Goal: Information Seeking & Learning: Check status

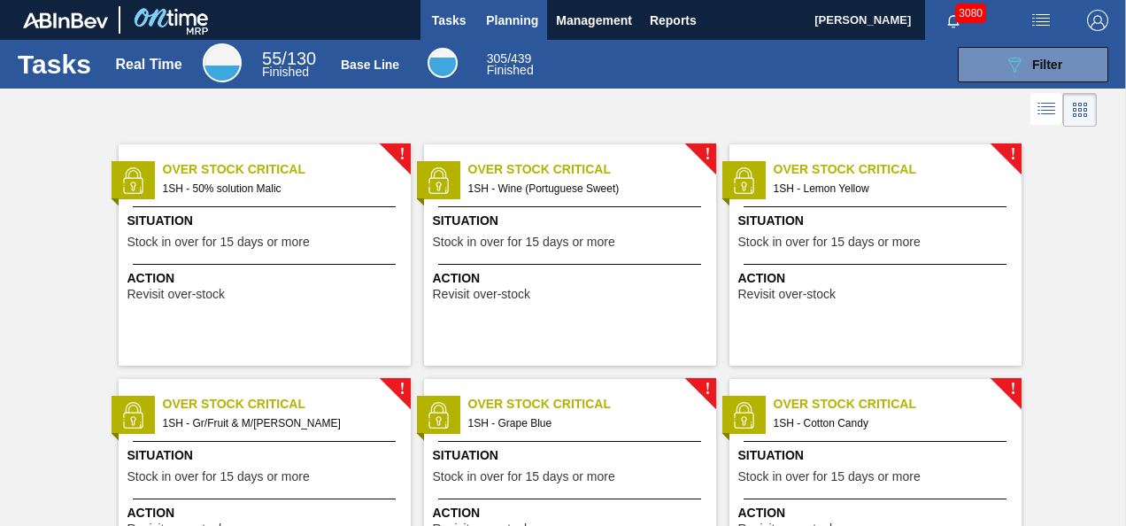
click at [508, 27] on span "Planning" at bounding box center [512, 20] width 52 height 21
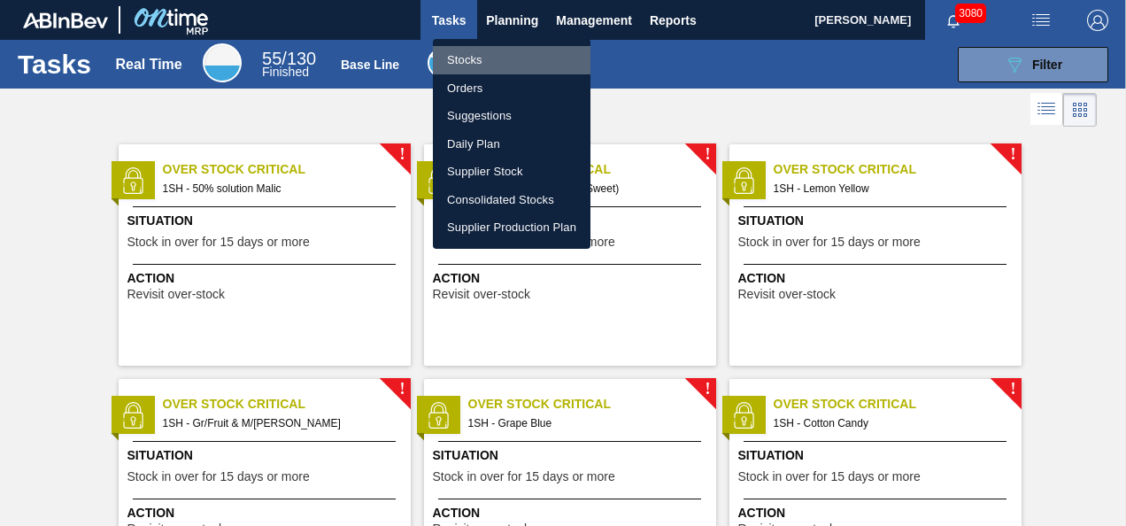
click at [493, 58] on li "Stocks" at bounding box center [512, 60] width 158 height 28
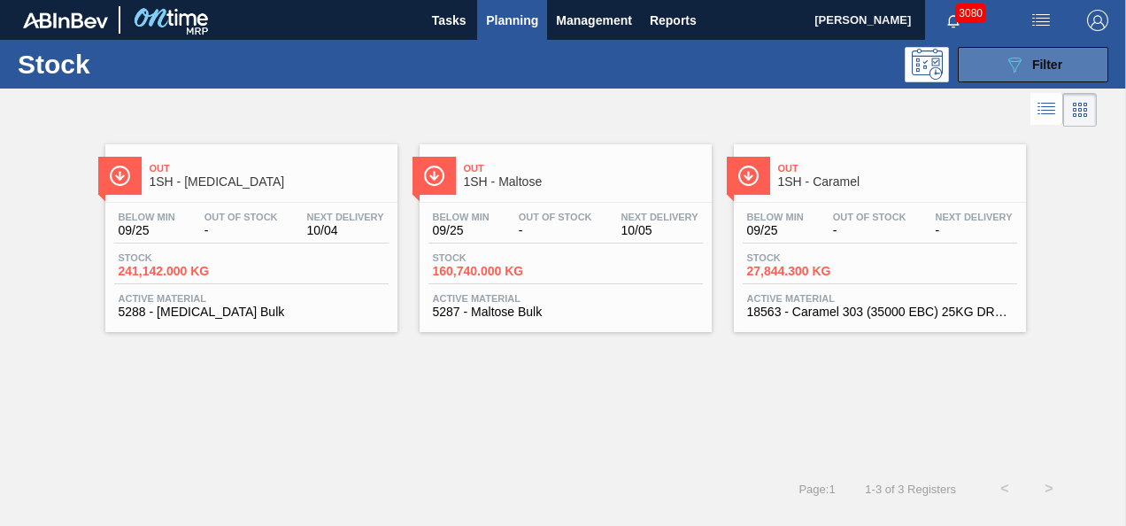
click at [1037, 64] on span "Filter" at bounding box center [1047, 65] width 30 height 14
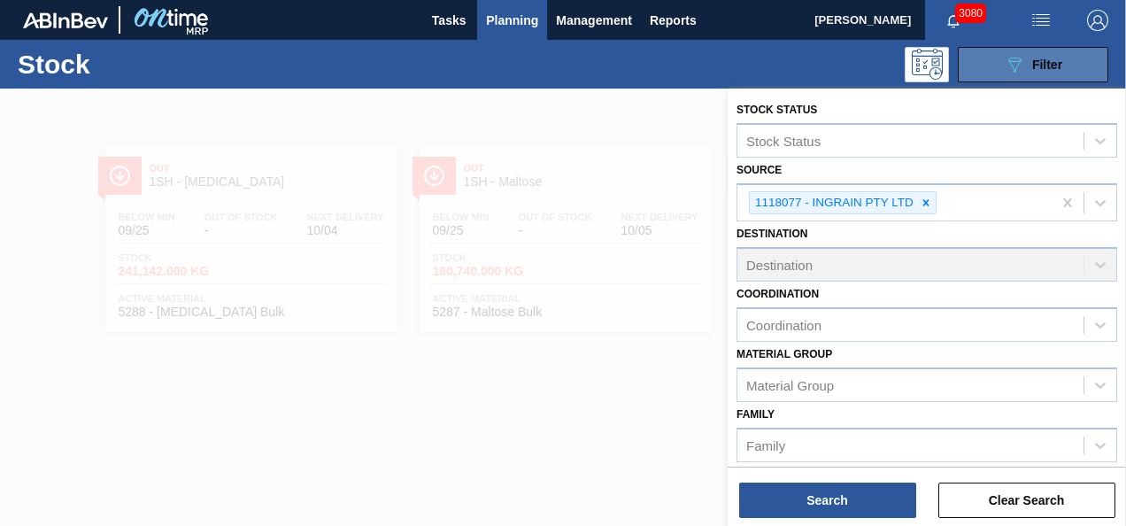
click at [1038, 62] on span "Filter" at bounding box center [1047, 65] width 30 height 14
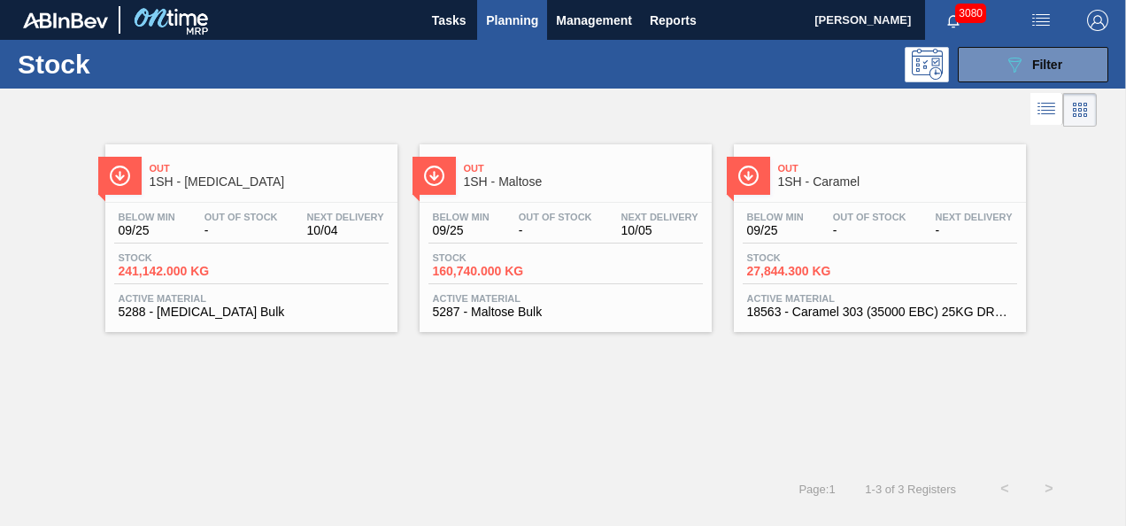
click at [926, 175] on span "1SH - Caramel" at bounding box center [897, 181] width 239 height 13
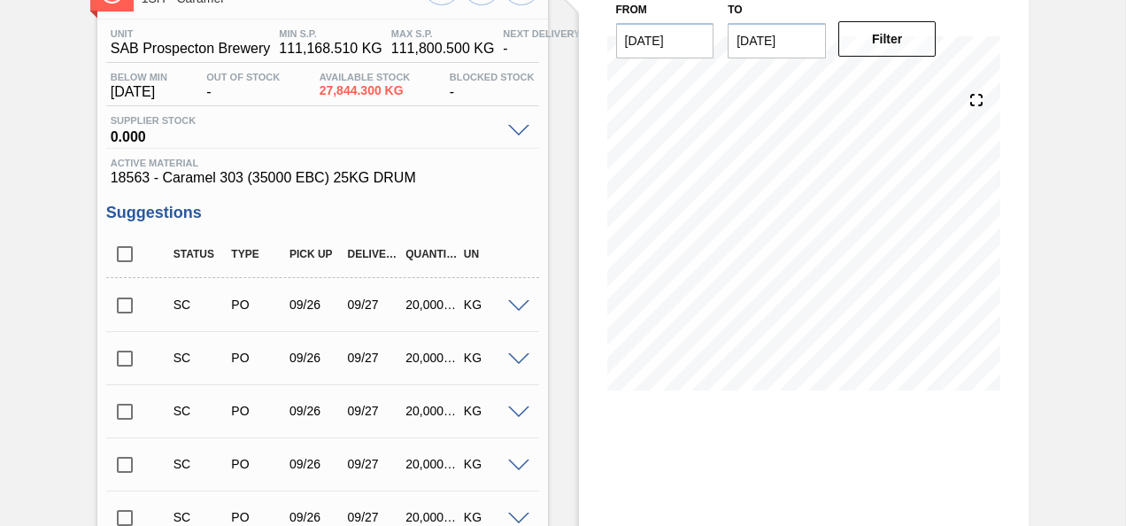
scroll to position [266, 0]
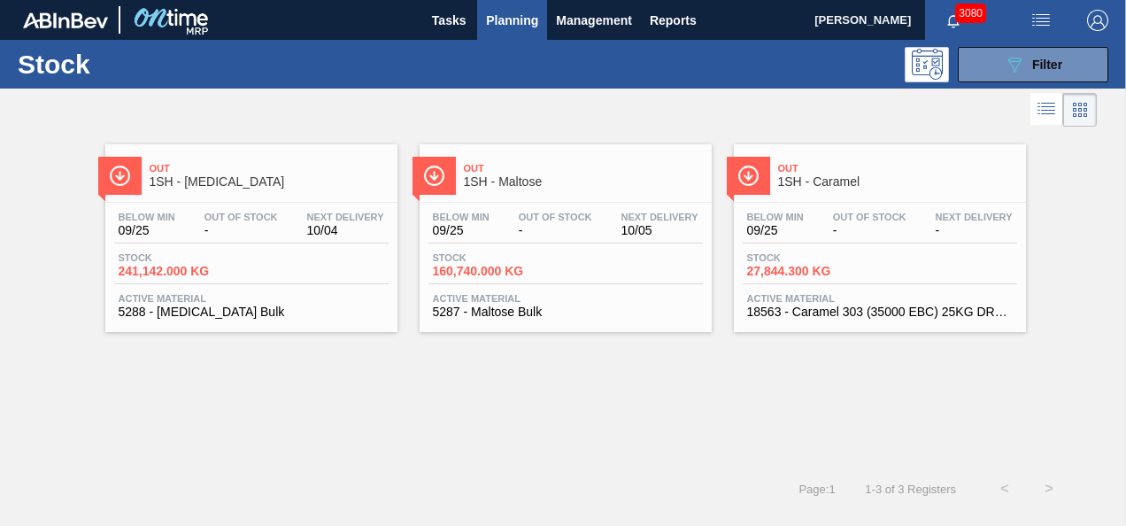
click at [288, 182] on span "1SH - [MEDICAL_DATA]" at bounding box center [269, 181] width 239 height 13
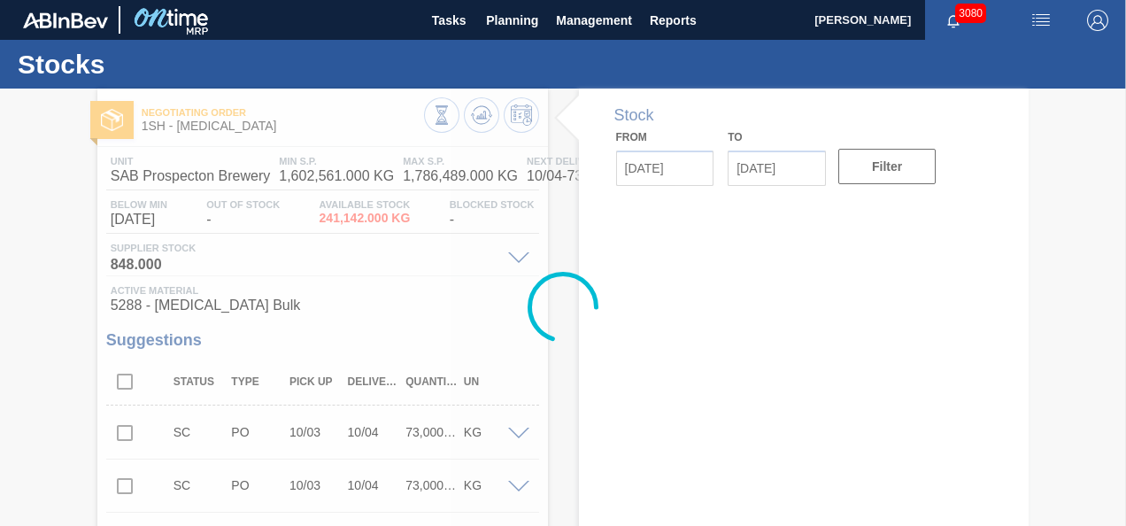
type input "[DATE]"
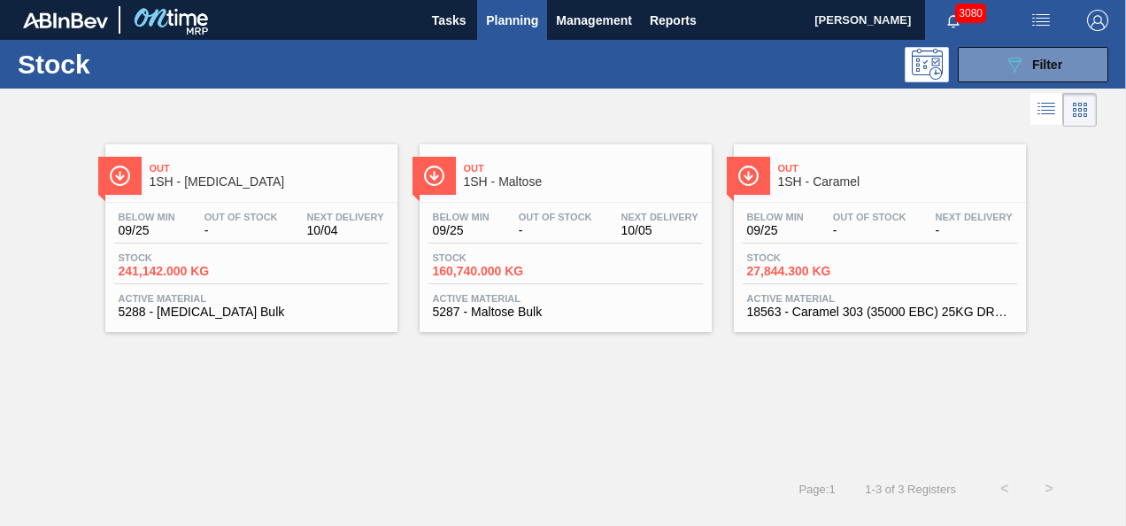
click at [593, 256] on div "Stock 160,740.000 KG" at bounding box center [566, 268] width 274 height 32
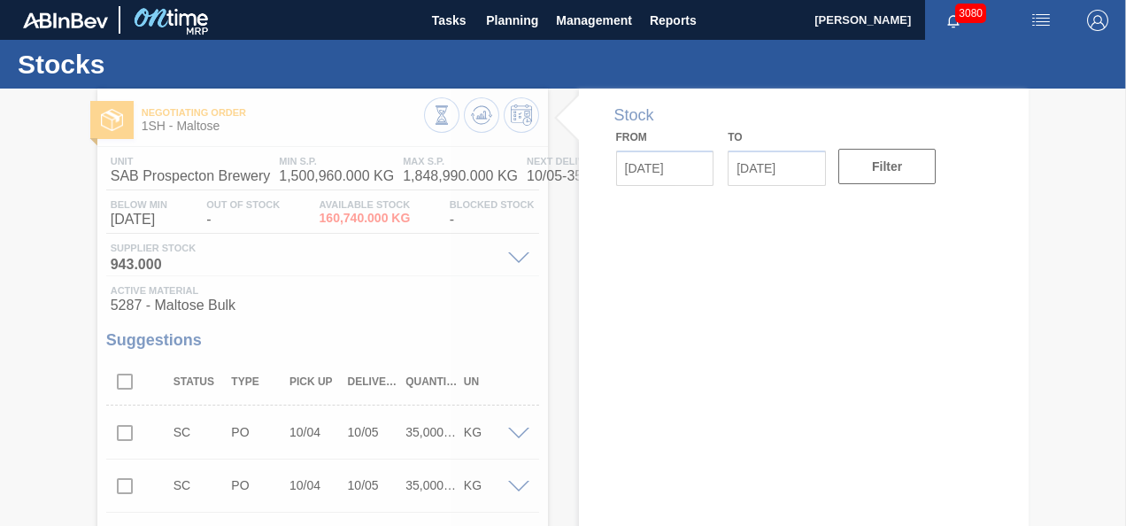
type input "[DATE]"
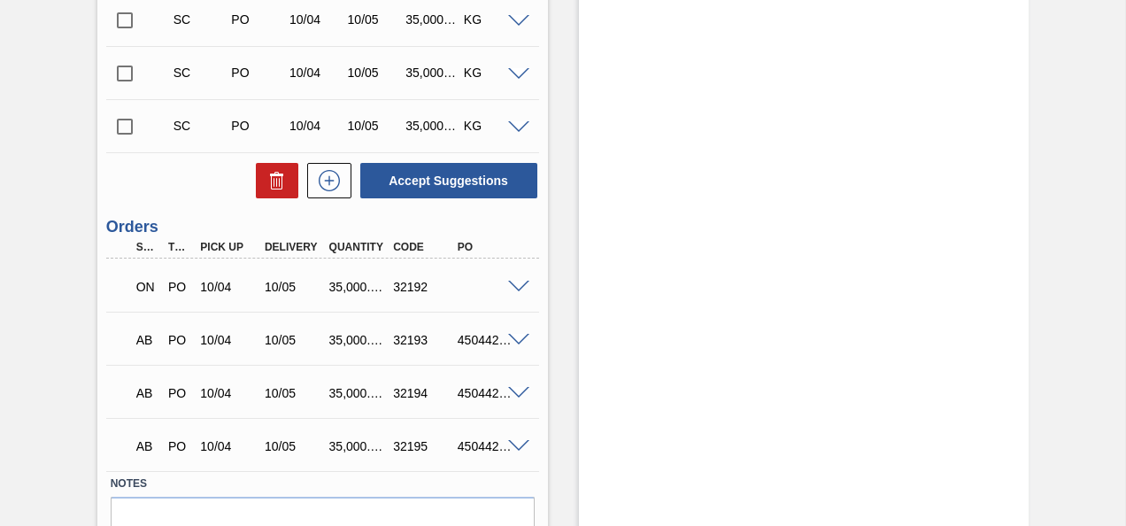
scroll to position [2735, 0]
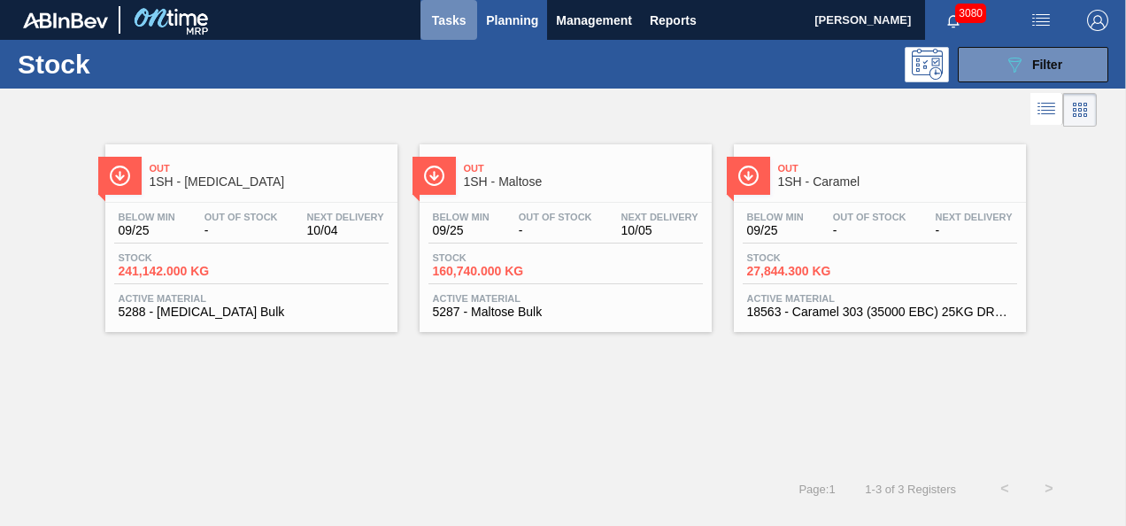
click at [452, 23] on span "Tasks" at bounding box center [448, 20] width 39 height 21
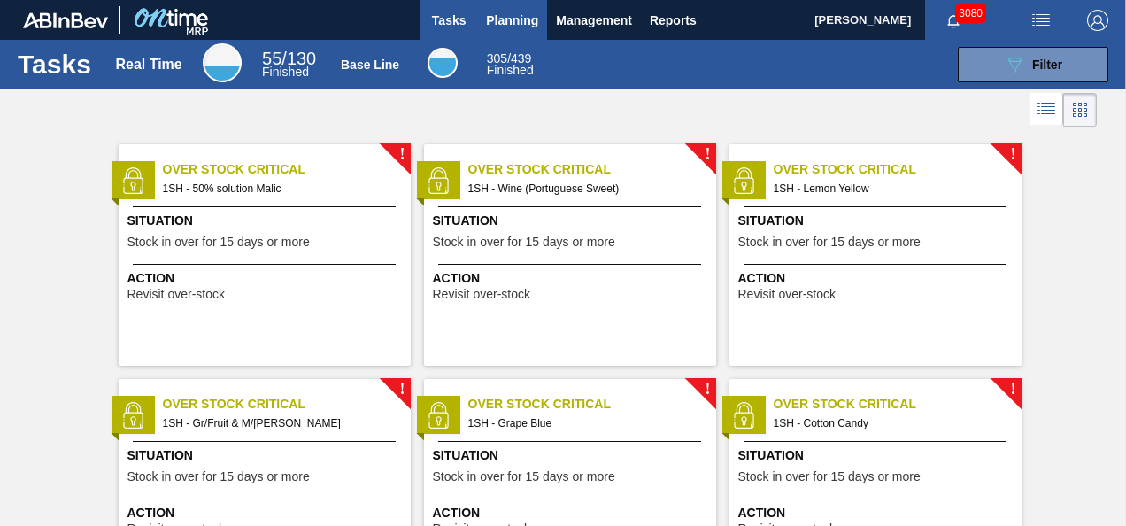
click at [521, 12] on span "Planning" at bounding box center [512, 20] width 52 height 21
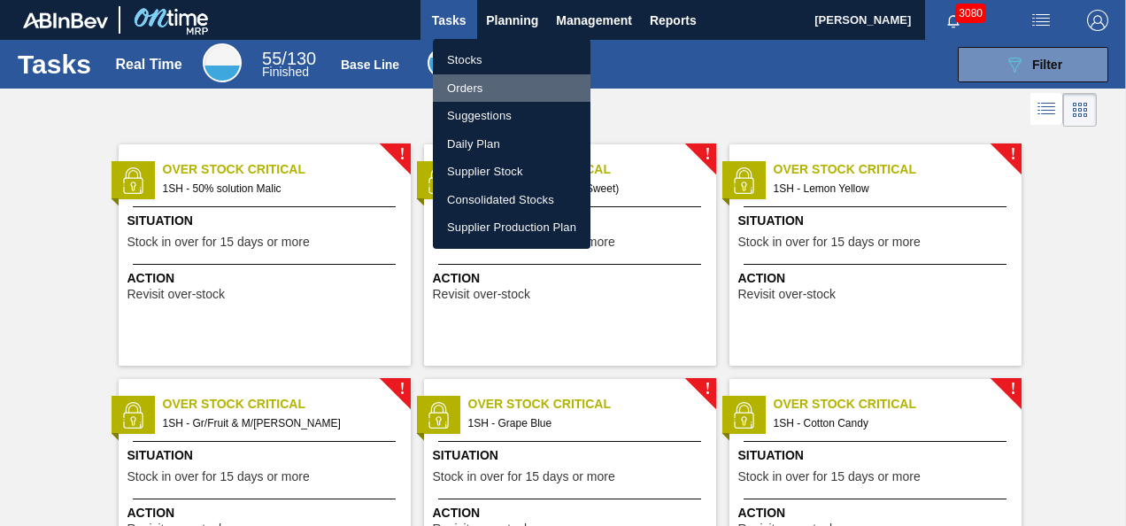
click at [487, 88] on li "Orders" at bounding box center [512, 88] width 158 height 28
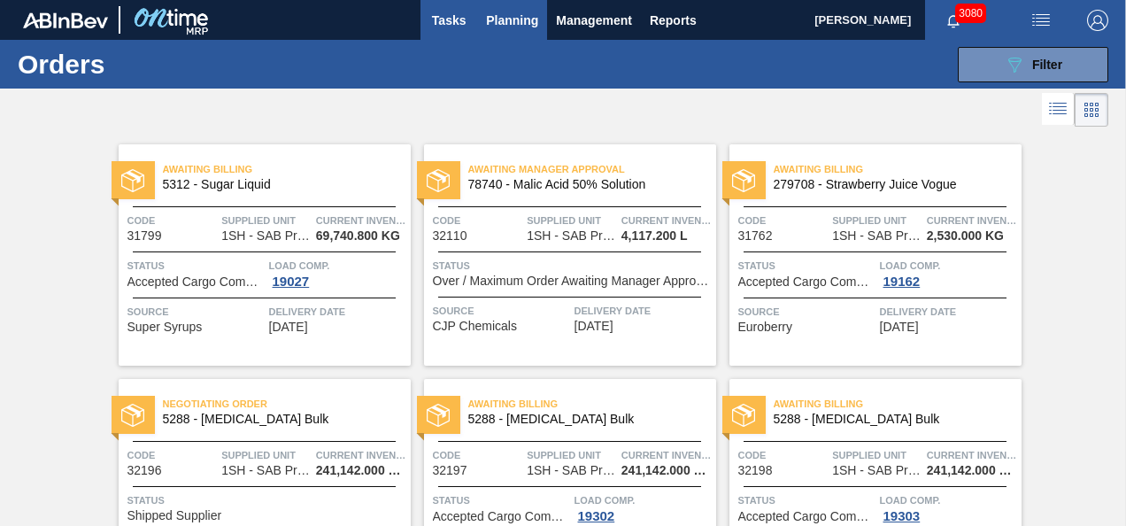
click at [457, 25] on span "Tasks" at bounding box center [448, 20] width 39 height 21
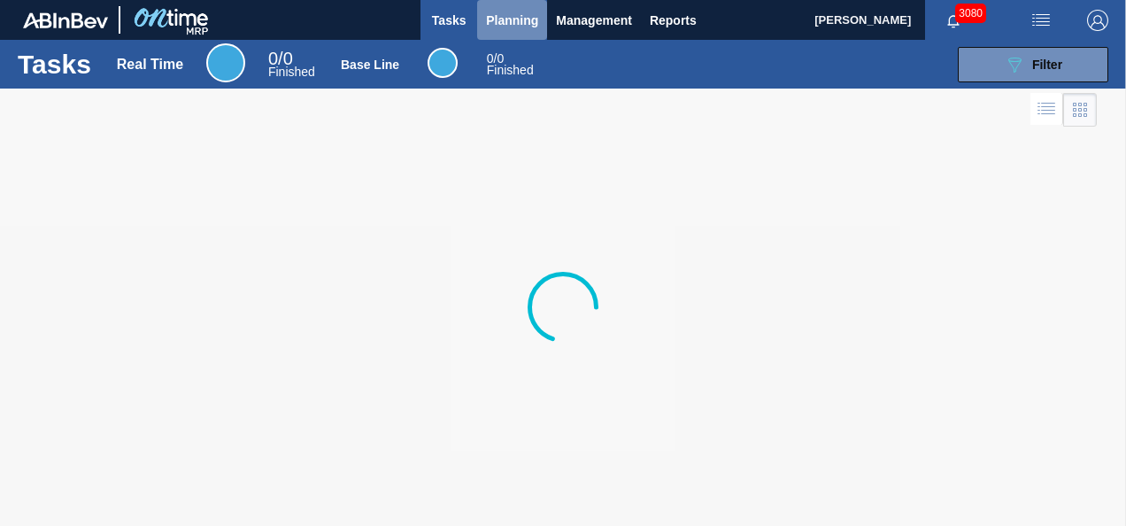
click at [501, 21] on span "Planning" at bounding box center [512, 20] width 52 height 21
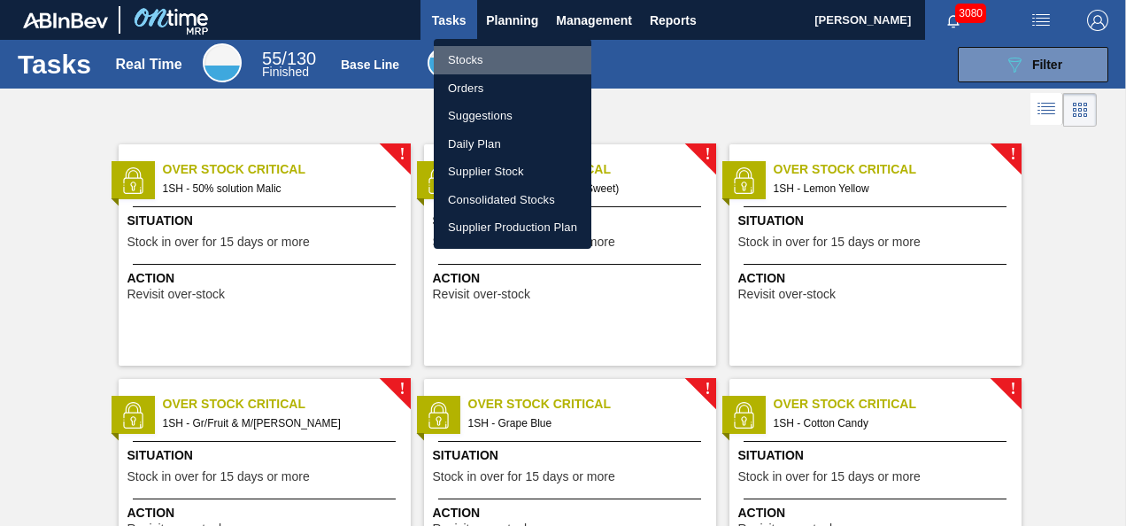
click at [487, 62] on li "Stocks" at bounding box center [513, 60] width 158 height 28
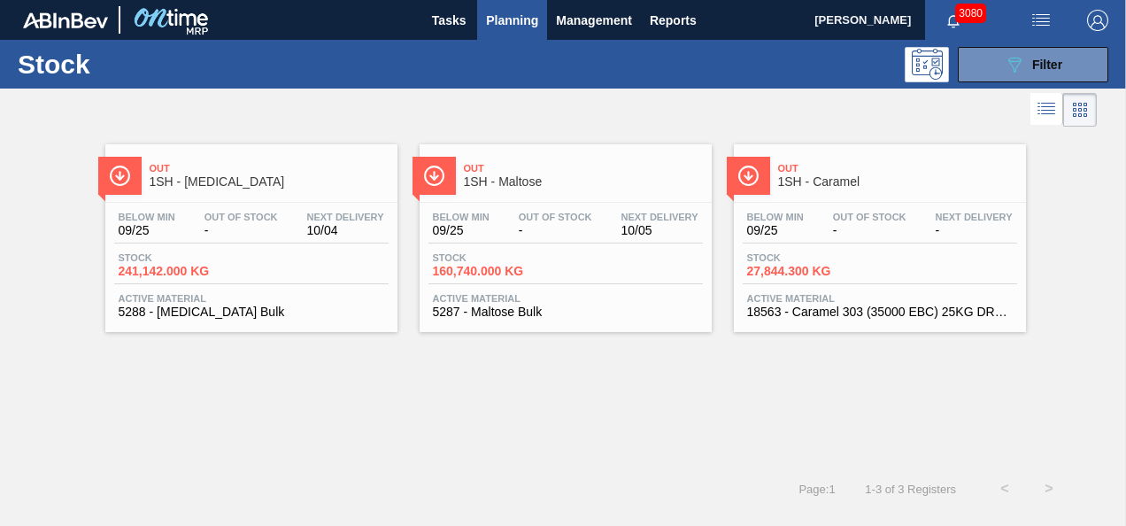
click at [292, 177] on span "1SH - [MEDICAL_DATA]" at bounding box center [269, 181] width 239 height 13
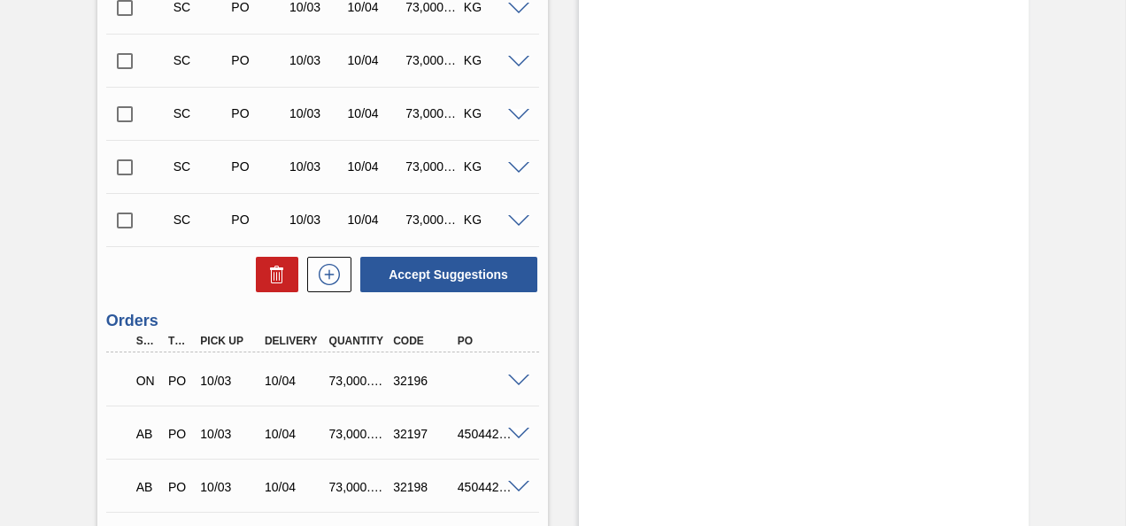
scroll to position [1301, 0]
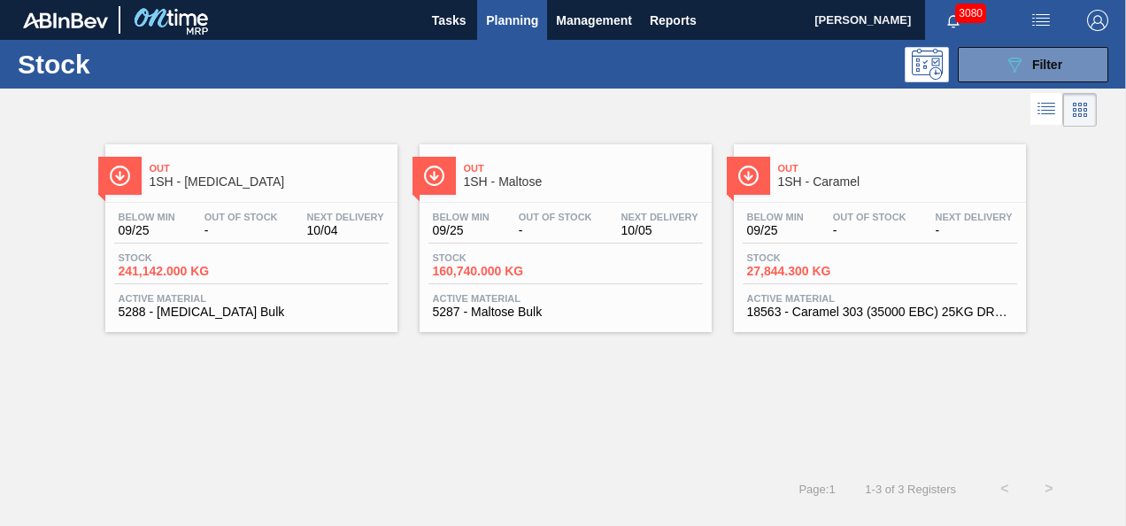
click at [599, 255] on div "Stock 160,740.000 KG" at bounding box center [566, 268] width 274 height 32
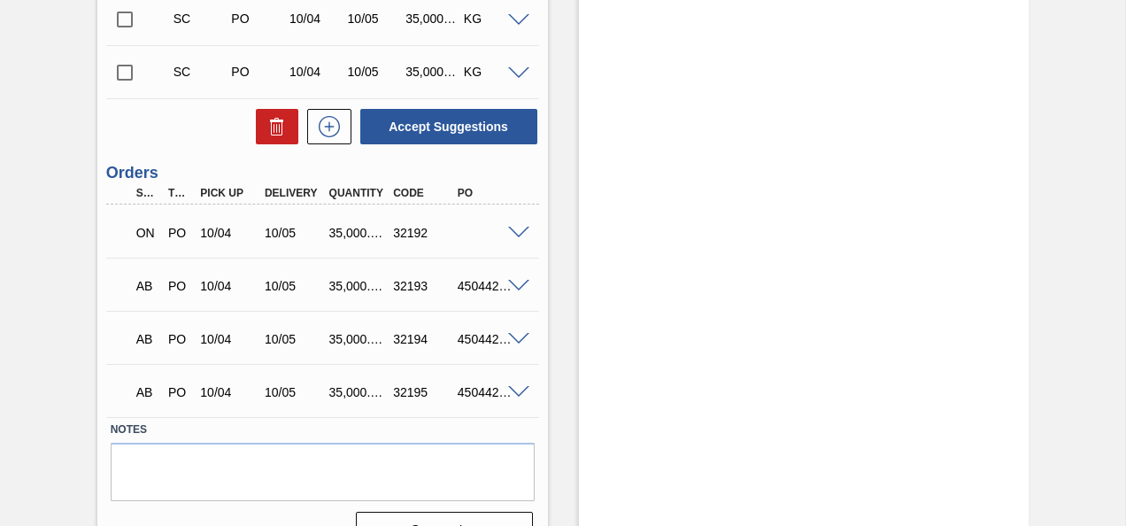
scroll to position [2735, 0]
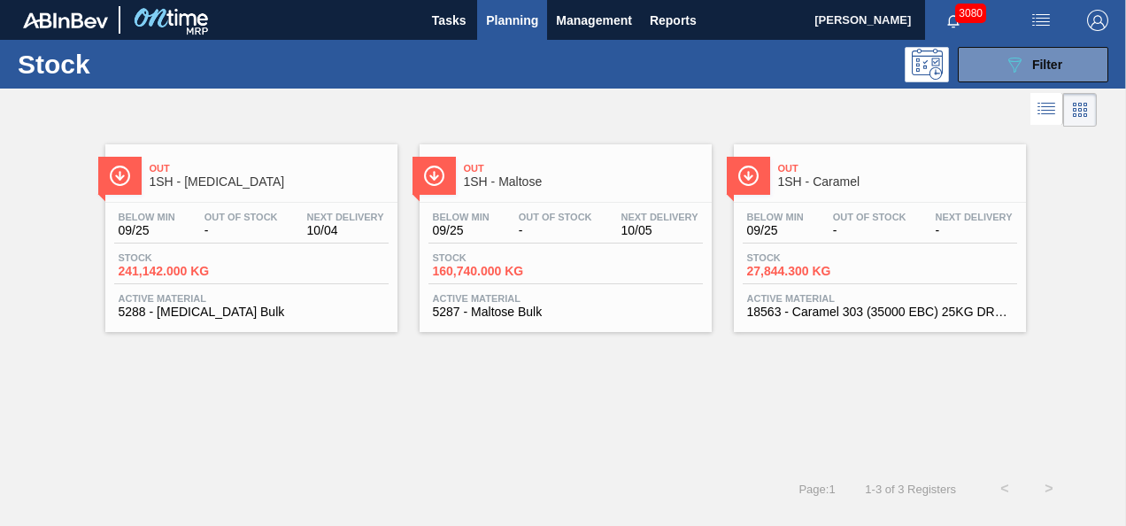
click at [291, 170] on span "Out" at bounding box center [269, 168] width 239 height 11
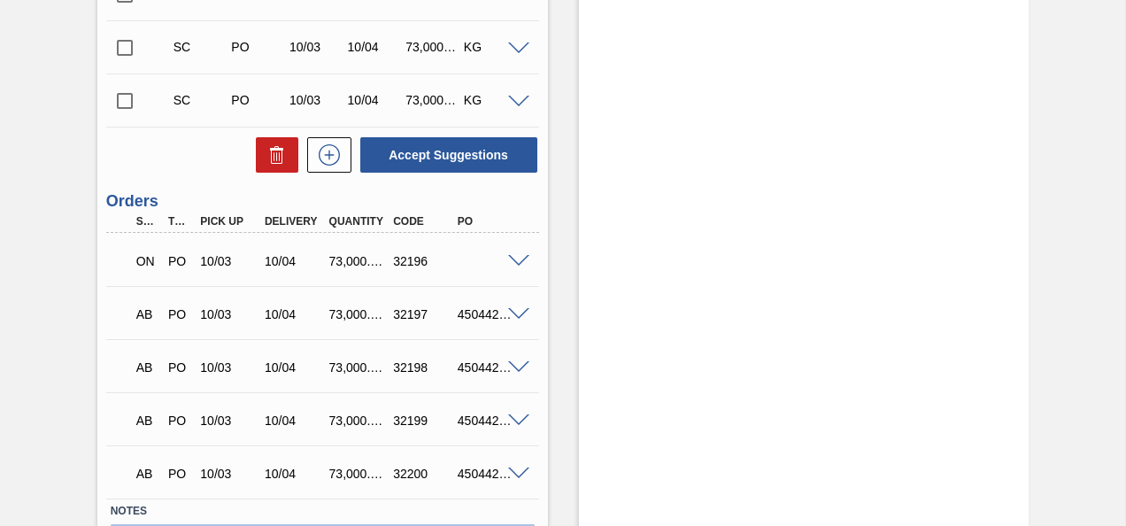
scroll to position [1301, 0]
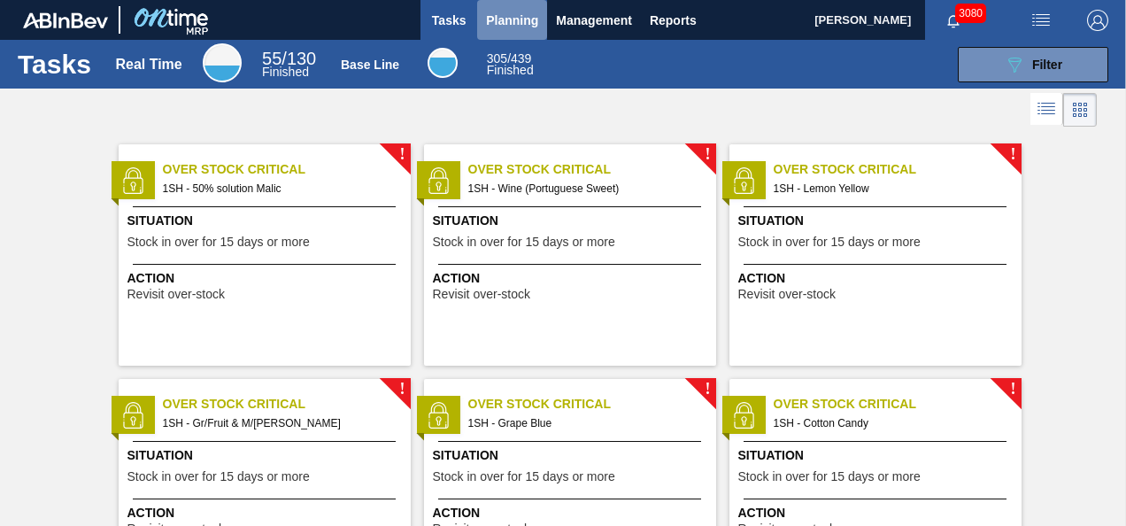
click at [521, 18] on span "Planning" at bounding box center [512, 20] width 52 height 21
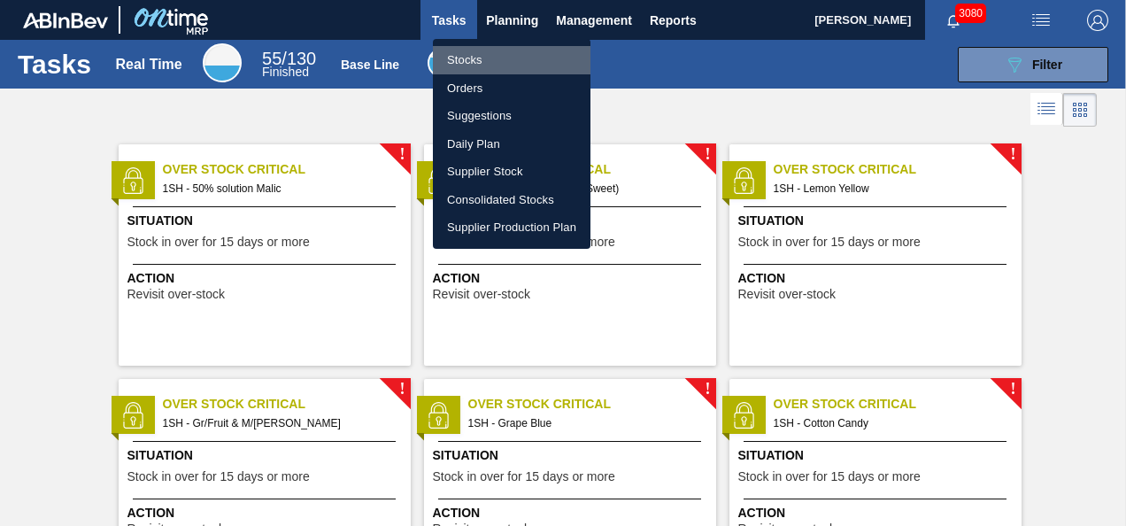
click at [485, 58] on li "Stocks" at bounding box center [512, 60] width 158 height 28
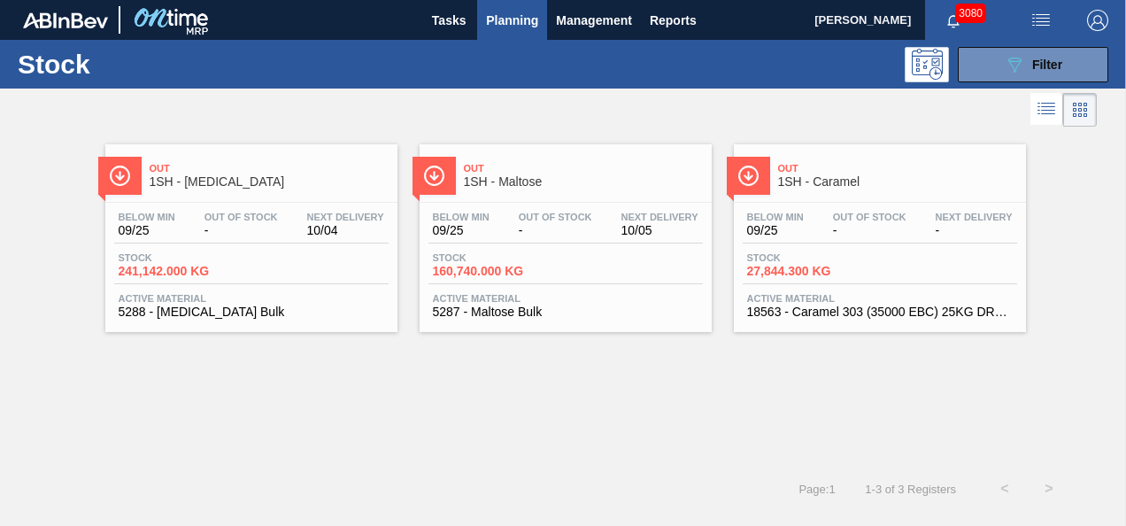
click at [567, 164] on span "Out" at bounding box center [583, 168] width 239 height 11
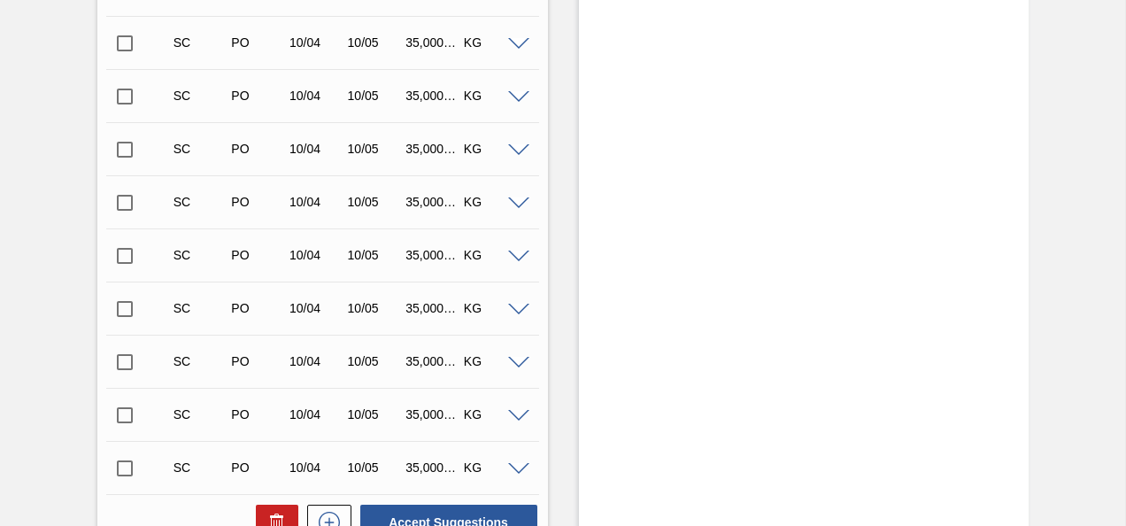
scroll to position [2735, 0]
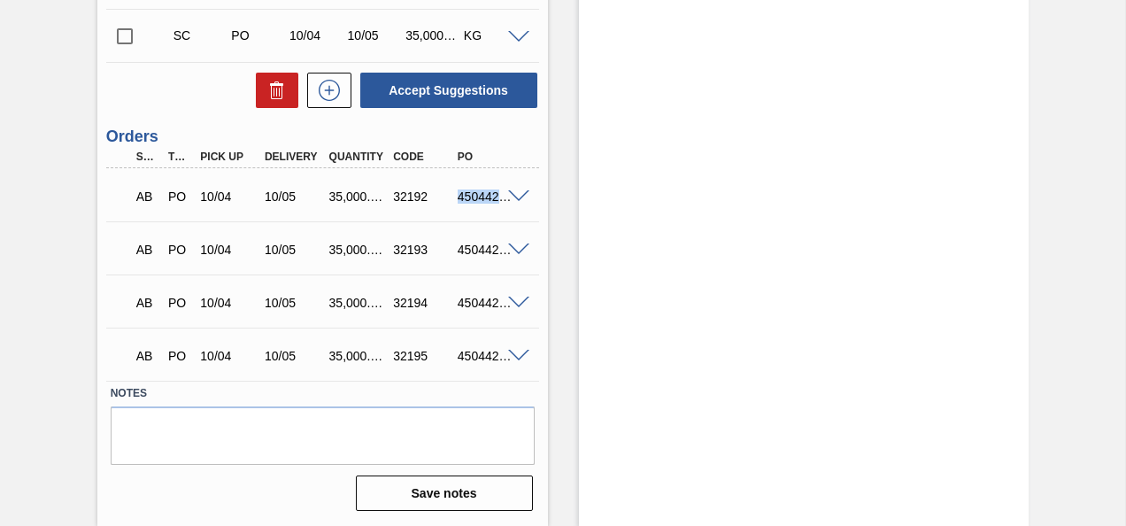
drag, startPoint x: 457, startPoint y: 196, endPoint x: 510, endPoint y: 192, distance: 53.2
click at [510, 192] on div "AB PO 10/04 10/05 35,000.000 32192 4504420461" at bounding box center [322, 195] width 433 height 44
copy div "4504420461"
drag, startPoint x: 457, startPoint y: 249, endPoint x: 523, endPoint y: 248, distance: 66.4
click at [523, 248] on div "AB PO 10/04 10/05 35,000.000 32193 4504420452" at bounding box center [322, 248] width 433 height 44
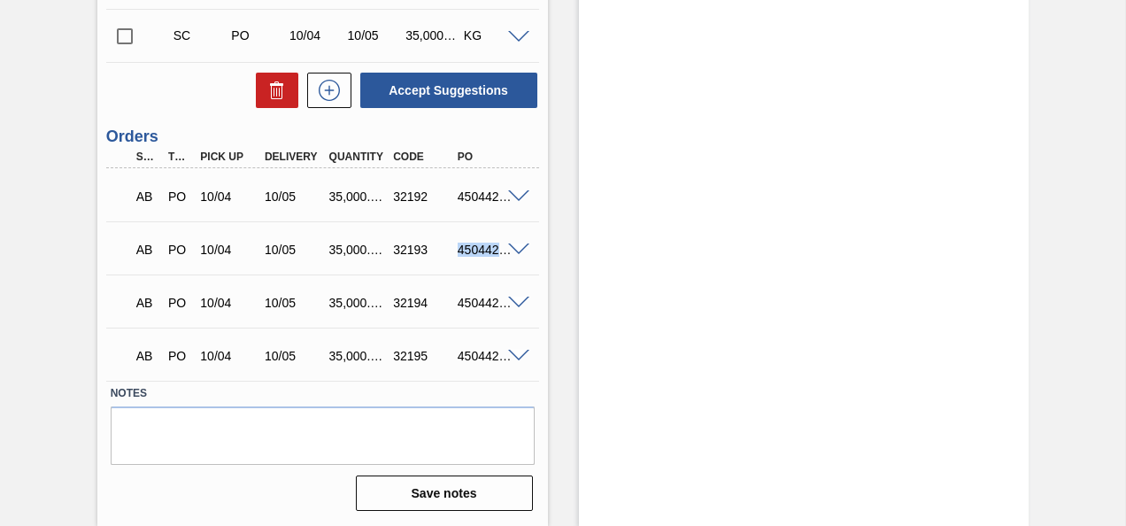
copy div "4504420452"
drag, startPoint x: 457, startPoint y: 305, endPoint x: 526, endPoint y: 301, distance: 69.2
click at [526, 301] on div "AB PO 10/04 10/05 35,000.000 32194 4504420453" at bounding box center [322, 301] width 433 height 44
copy div "4504420453"
drag, startPoint x: 457, startPoint y: 354, endPoint x: 528, endPoint y: 352, distance: 70.9
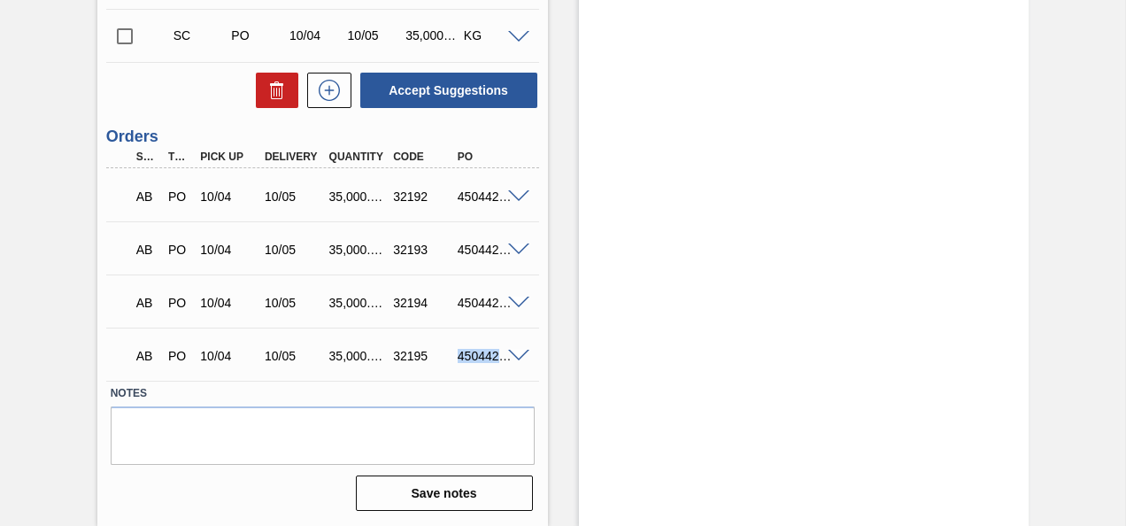
click at [528, 352] on div "AB PO 10/04 10/05 35,000.000 32195 4504420454" at bounding box center [322, 354] width 433 height 44
copy div "4504420454"
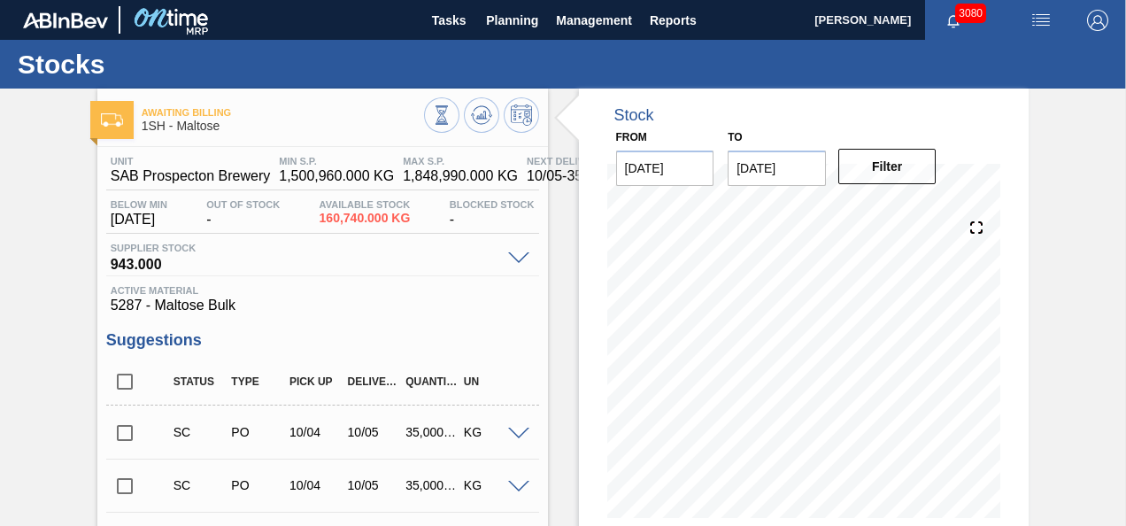
scroll to position [0, 0]
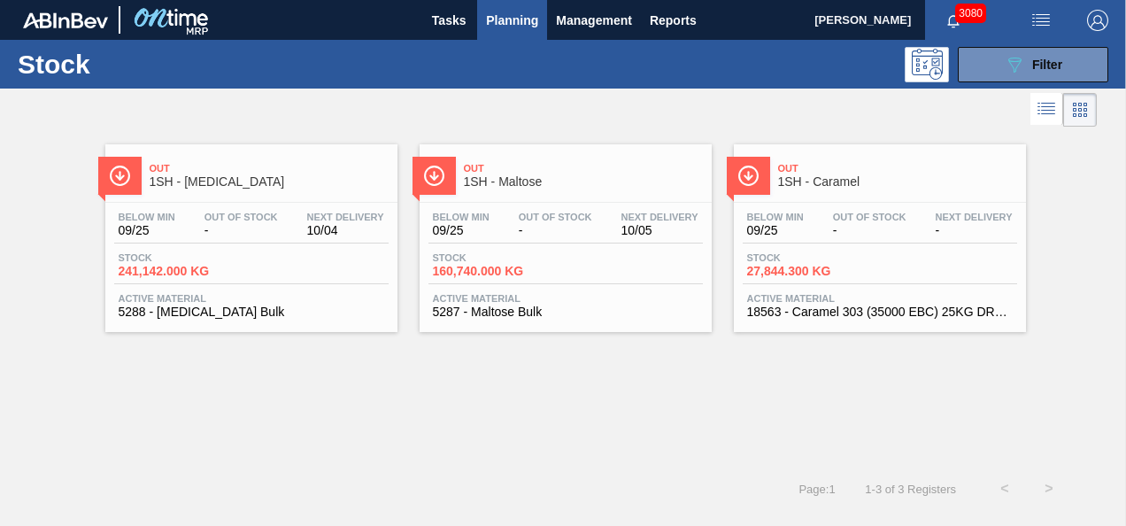
click at [291, 259] on div "Stock 241,142.000 KG" at bounding box center [251, 268] width 274 height 32
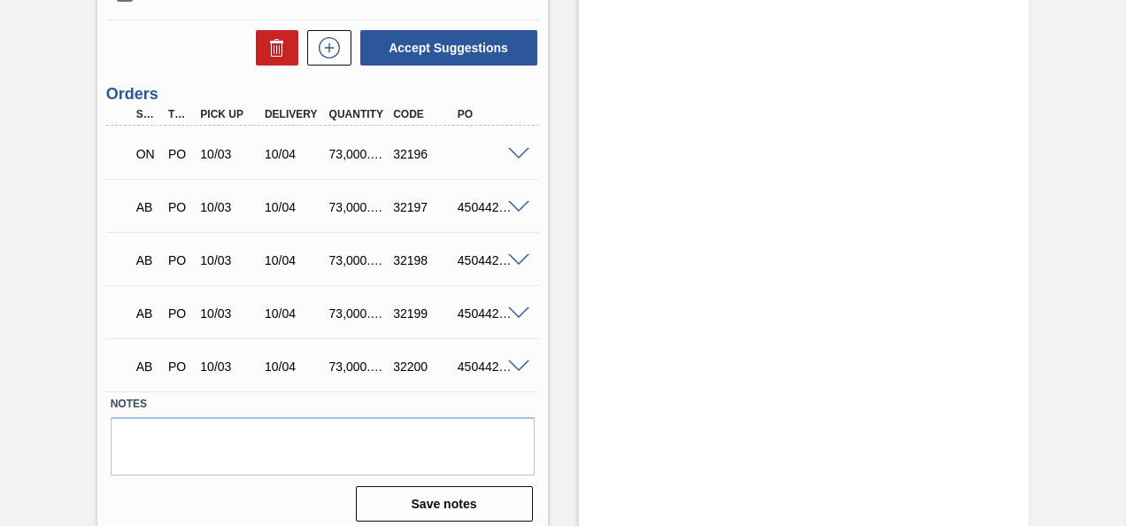
scroll to position [1301, 0]
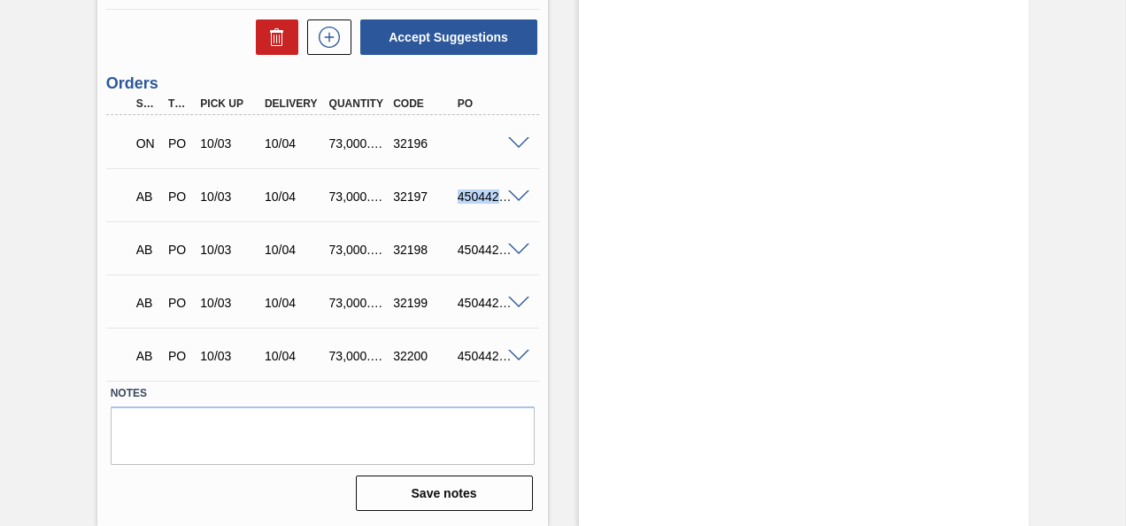
drag, startPoint x: 459, startPoint y: 194, endPoint x: 540, endPoint y: 202, distance: 81.8
copy div "4504420455"
drag, startPoint x: 457, startPoint y: 249, endPoint x: 533, endPoint y: 249, distance: 76.1
click at [533, 249] on div "AB PO 10/03 10/04 73,000.000 32198 4504420456" at bounding box center [322, 248] width 433 height 44
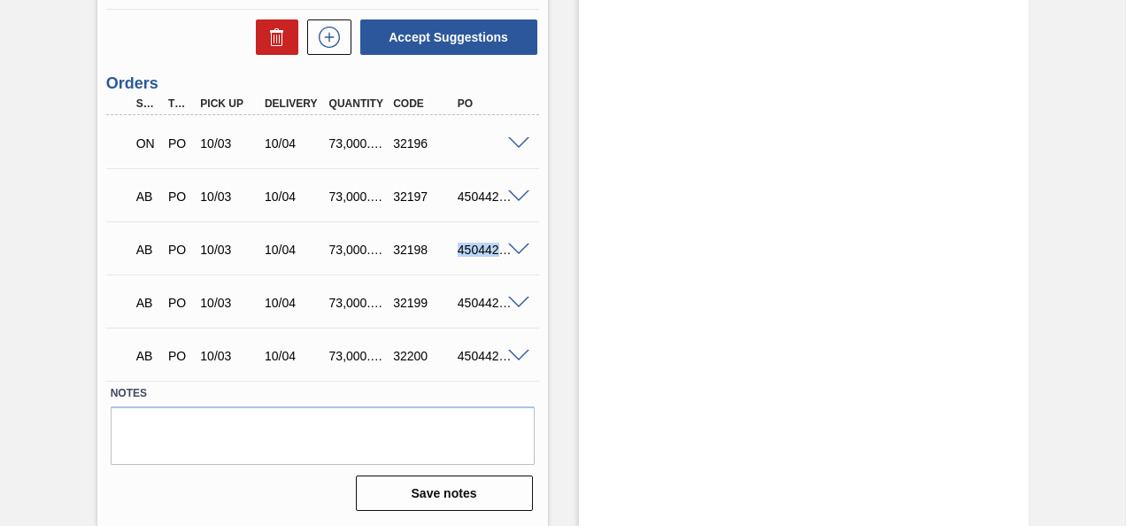
copy div "4504420456"
drag, startPoint x: 457, startPoint y: 301, endPoint x: 533, endPoint y: 300, distance: 76.1
click at [533, 300] on div "AB PO 10/03 10/04 73,000.000 32199 4504420457" at bounding box center [322, 301] width 433 height 44
copy div "4504420457"
drag, startPoint x: 457, startPoint y: 357, endPoint x: 534, endPoint y: 354, distance: 77.1
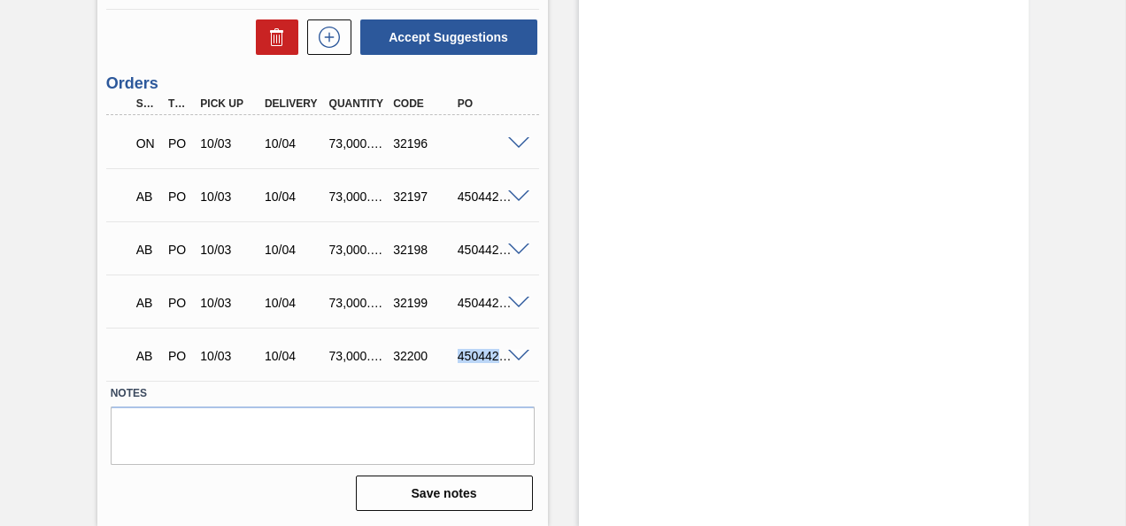
click at [534, 354] on div "AB PO 10/03 10/04 73,000.000 32200 4504420458" at bounding box center [322, 354] width 433 height 44
copy div "4504420458"
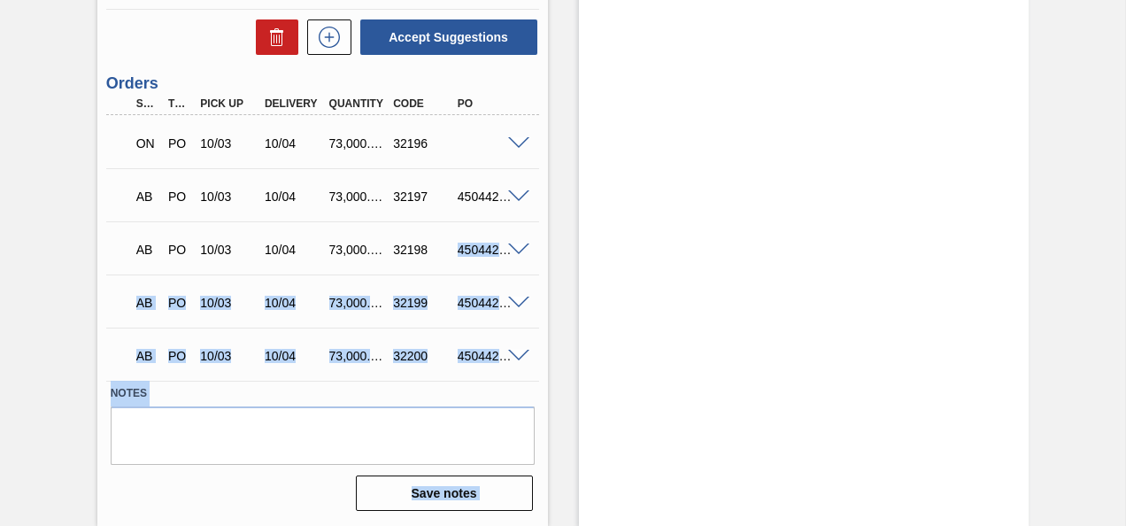
drag, startPoint x: 457, startPoint y: 248, endPoint x: 547, endPoint y: 254, distance: 90.5
drag, startPoint x: 547, startPoint y: 254, endPoint x: 520, endPoint y: 249, distance: 28.0
click at [520, 249] on span at bounding box center [518, 249] width 21 height 13
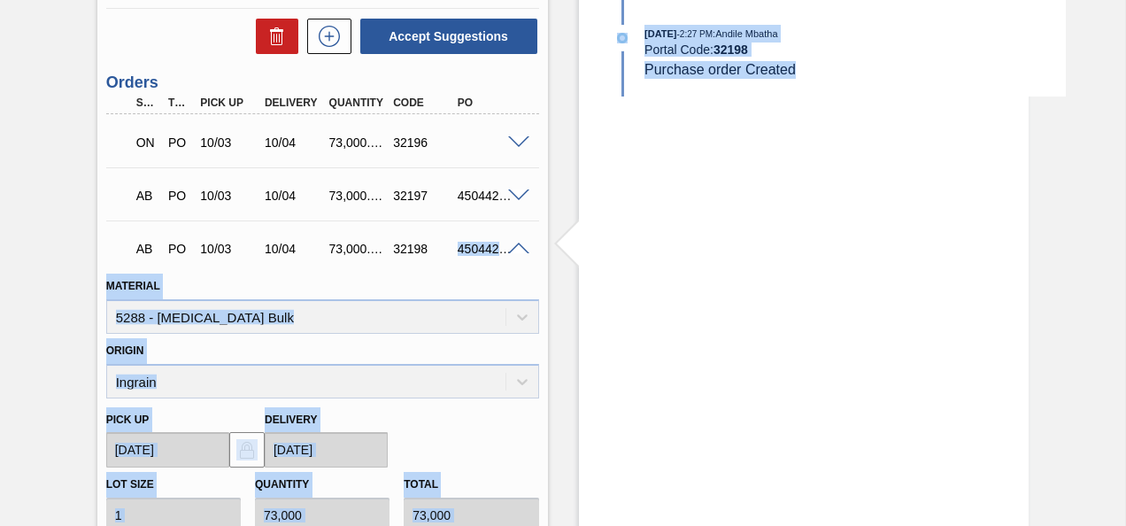
click at [510, 246] on span at bounding box center [518, 249] width 21 height 13
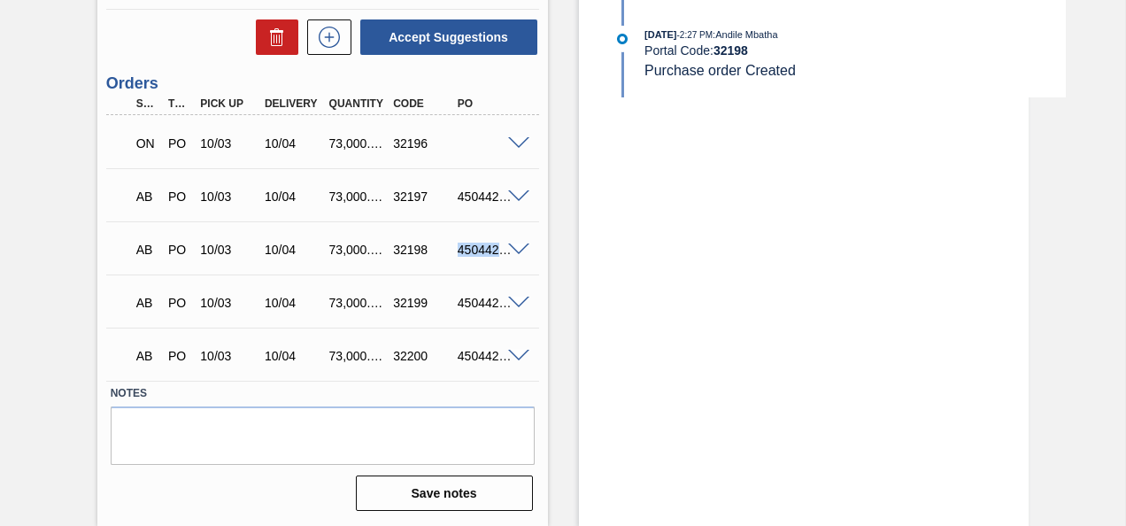
drag, startPoint x: 459, startPoint y: 250, endPoint x: 503, endPoint y: 249, distance: 44.3
click at [503, 249] on div "AB PO 10/03 10/04 73,000.000 32198 4504420456" at bounding box center [322, 248] width 433 height 44
copy div "4504420456"
drag, startPoint x: 459, startPoint y: 301, endPoint x: 510, endPoint y: 304, distance: 51.4
click at [510, 304] on div "AB PO 10/03 10/04 73,000.000 32199 4504420457" at bounding box center [322, 301] width 433 height 44
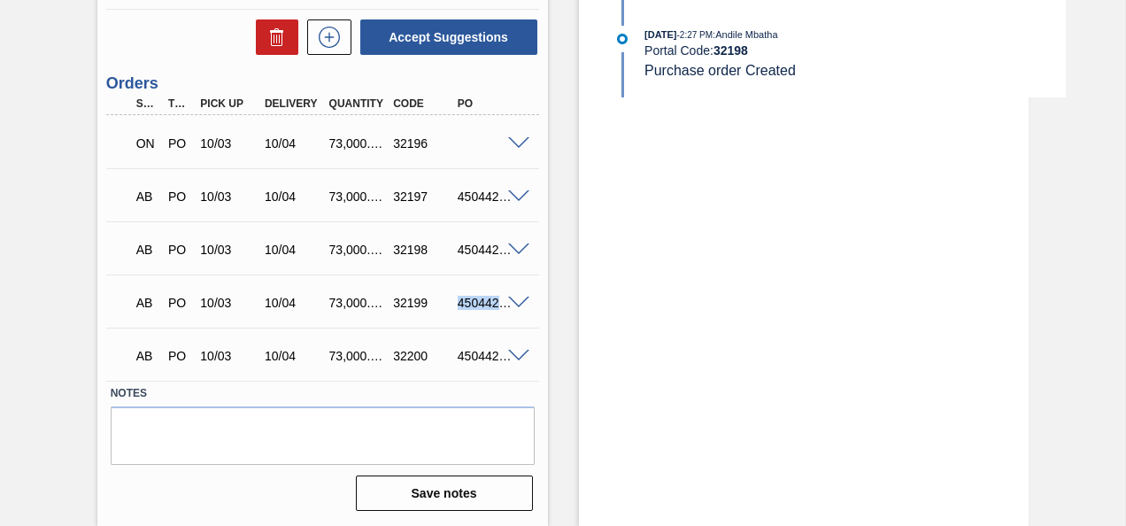
copy div "4504420457"
drag, startPoint x: 458, startPoint y: 354, endPoint x: 517, endPoint y: 355, distance: 59.3
click at [517, 355] on div "AB PO 10/03 10/04 73,000.000 32200 4504420458" at bounding box center [322, 354] width 433 height 44
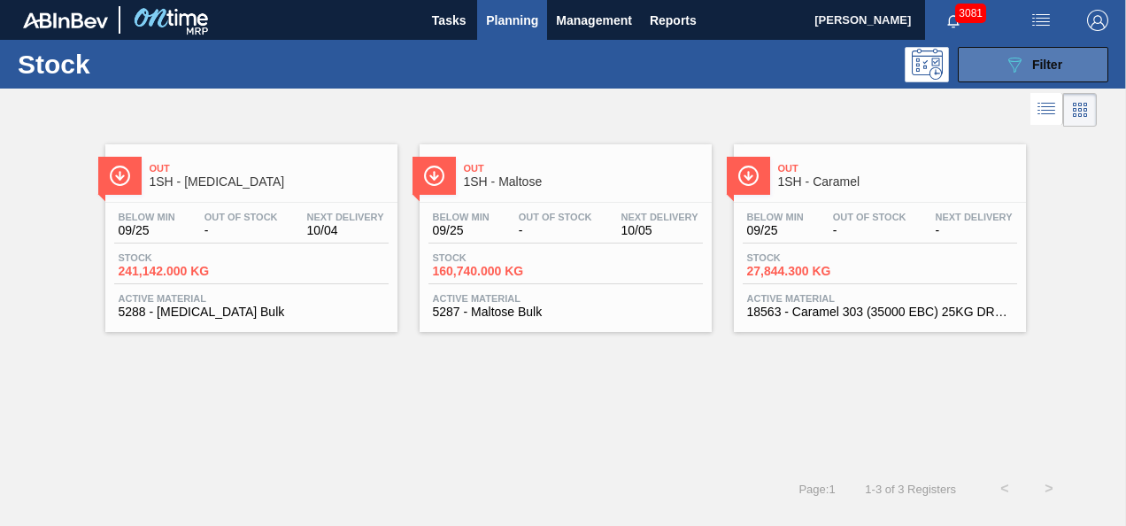
click at [1054, 64] on span "Filter" at bounding box center [1047, 65] width 30 height 14
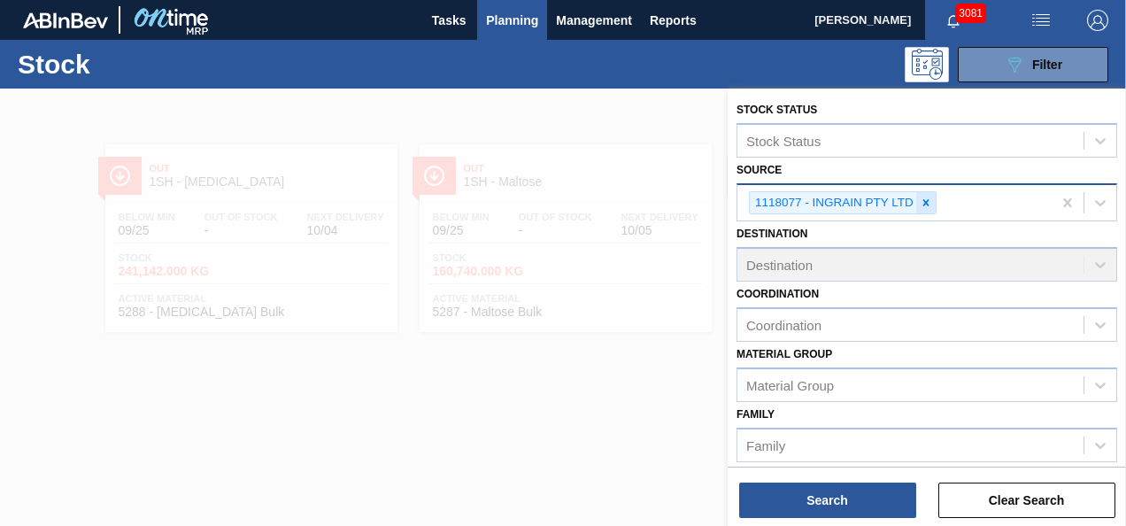
click at [927, 201] on icon at bounding box center [926, 203] width 12 height 12
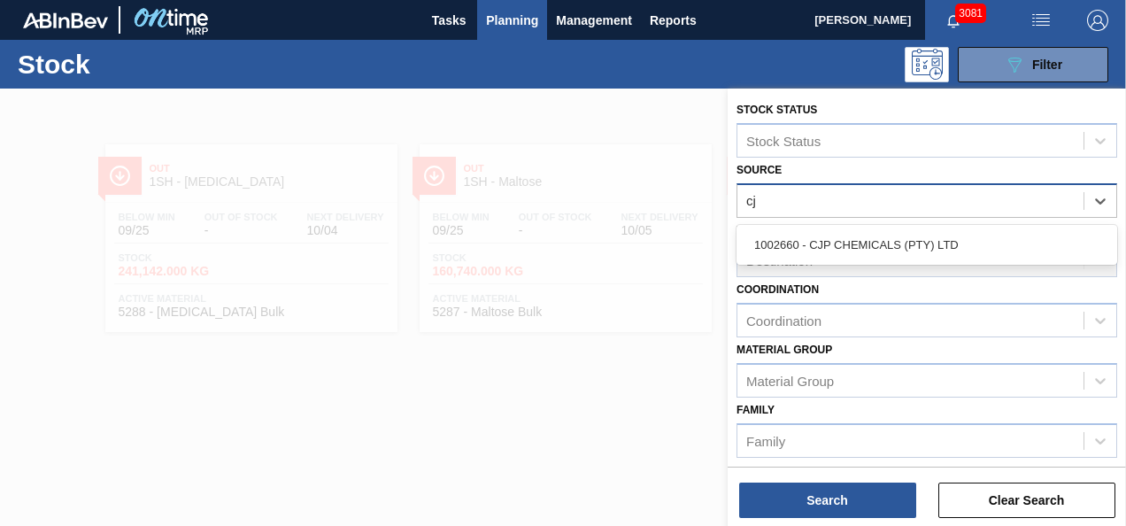
type input "cjp"
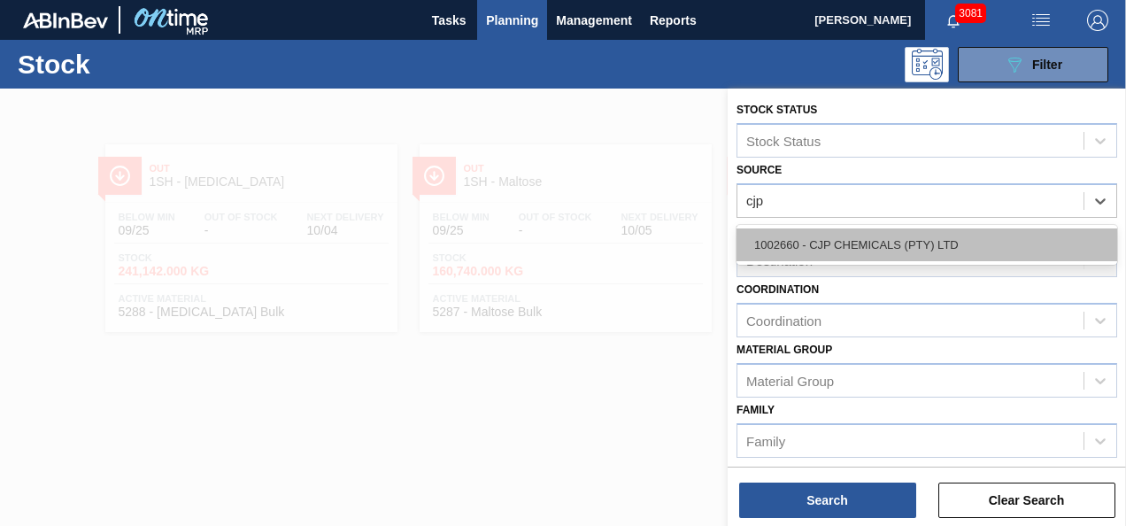
click at [872, 232] on div "1002660 - CJP CHEMICALS (PTY) LTD" at bounding box center [927, 244] width 381 height 33
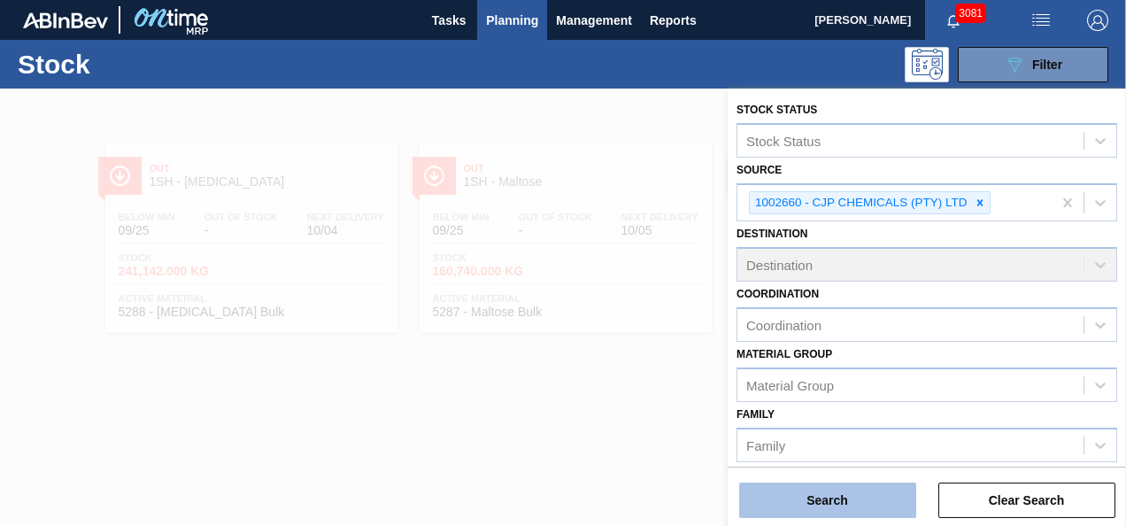
click at [860, 501] on button "Search" at bounding box center [827, 500] width 177 height 35
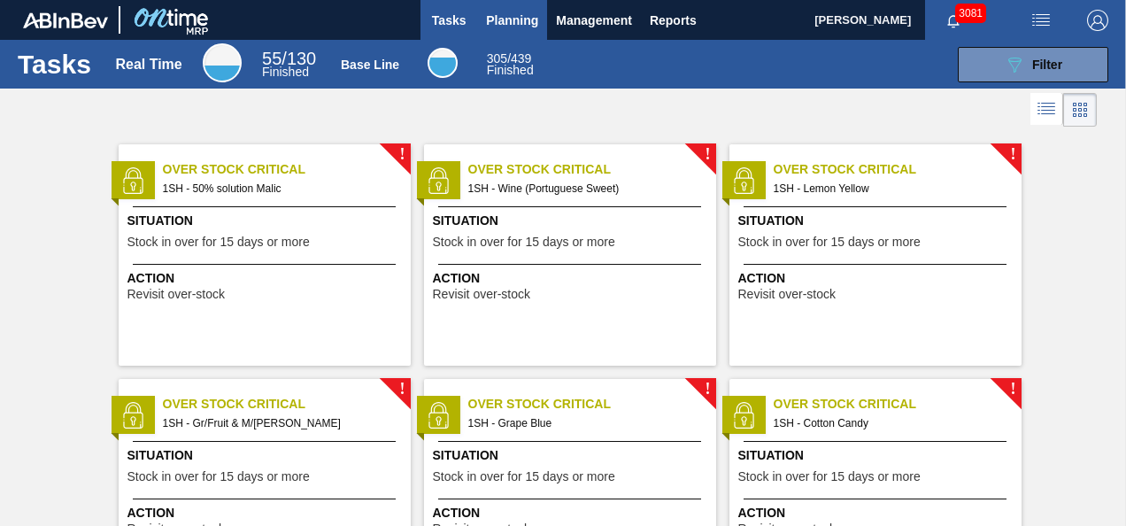
click at [531, 23] on span "Planning" at bounding box center [512, 20] width 52 height 21
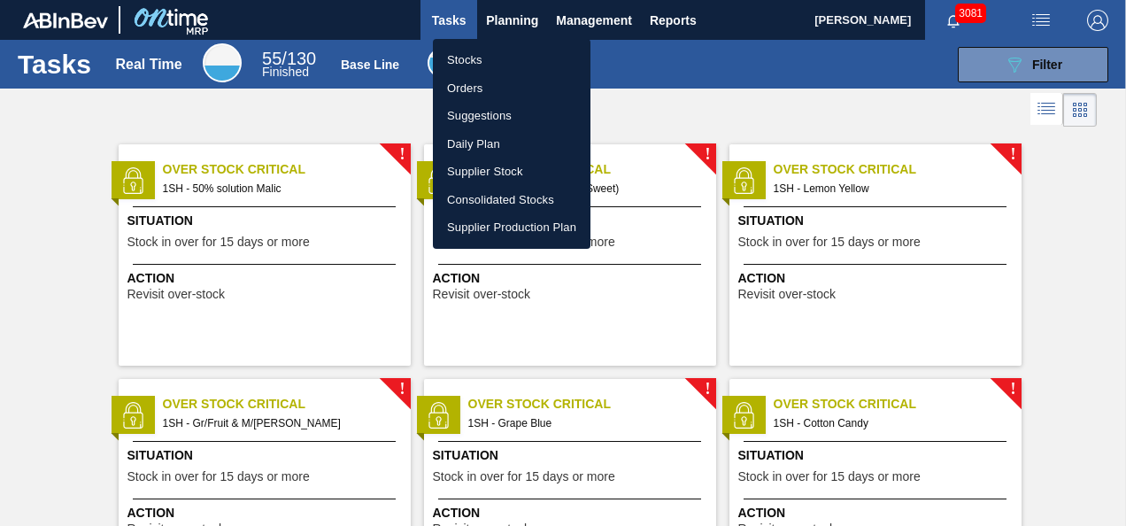
click at [497, 64] on li "Stocks" at bounding box center [512, 60] width 158 height 28
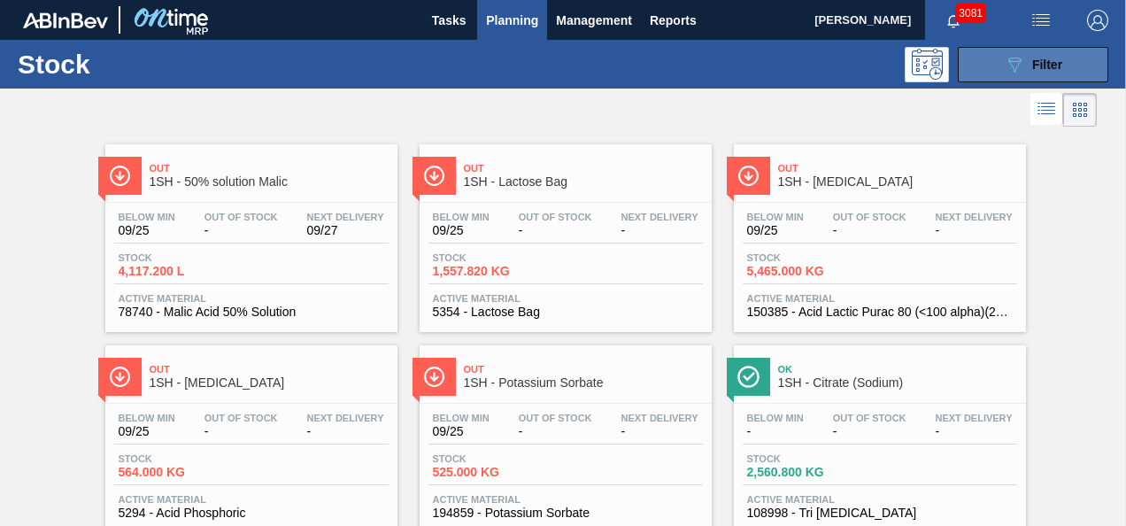
click at [1032, 60] on span "Filter" at bounding box center [1047, 65] width 30 height 14
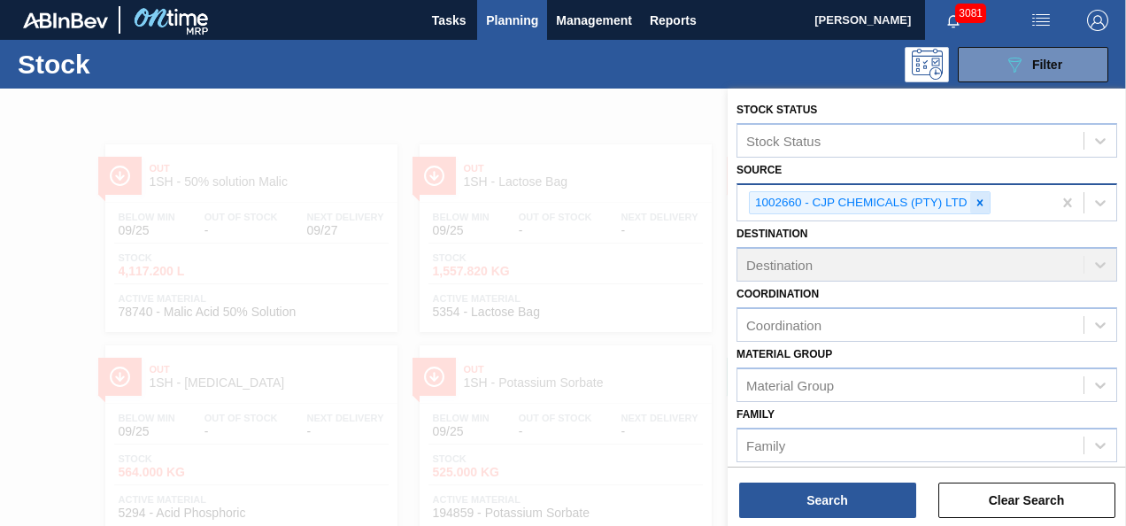
click at [983, 204] on icon at bounding box center [980, 203] width 12 height 12
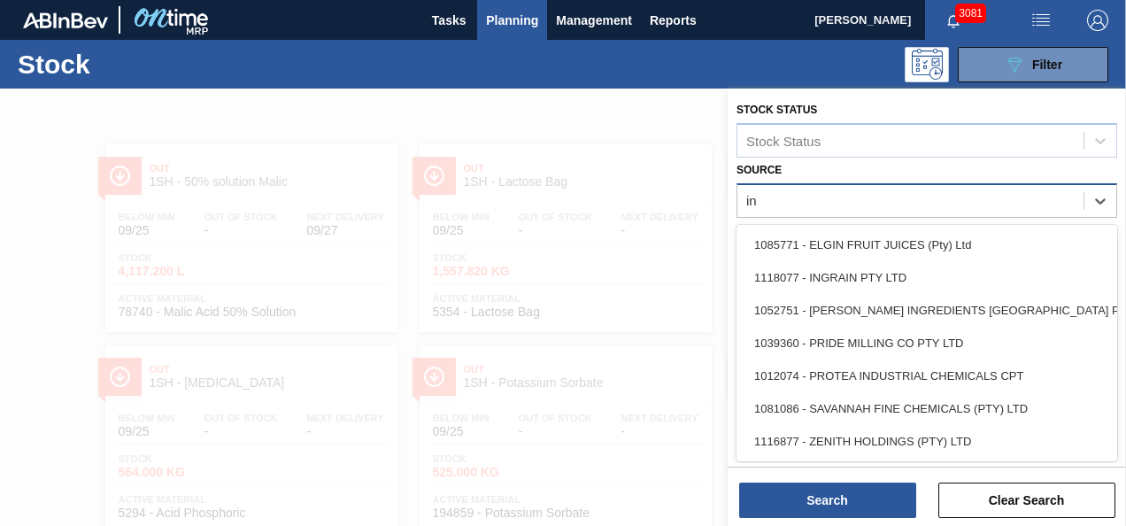
type input "ing"
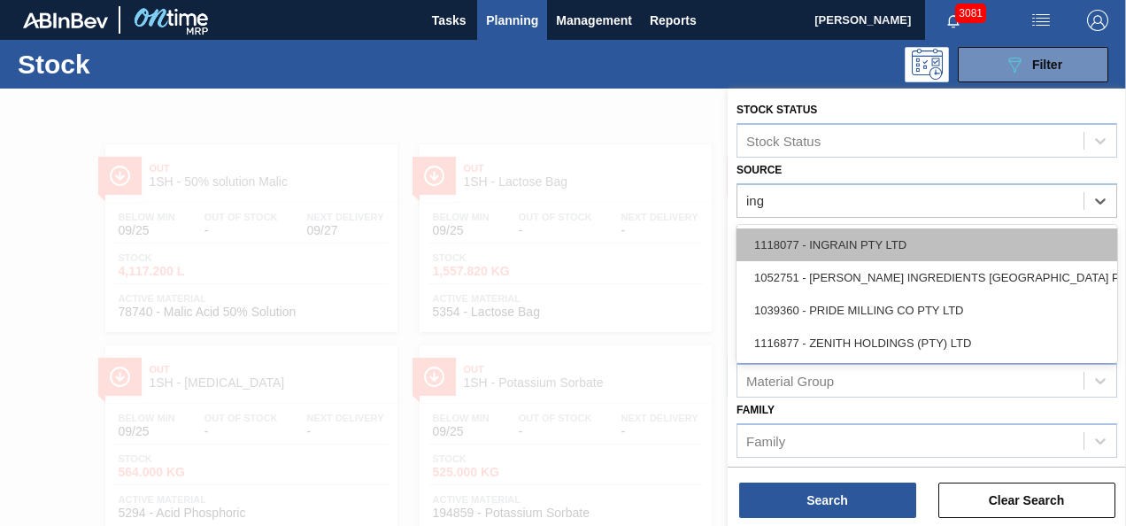
click at [874, 238] on div "1118077 - INGRAIN PTY LTD" at bounding box center [927, 244] width 381 height 33
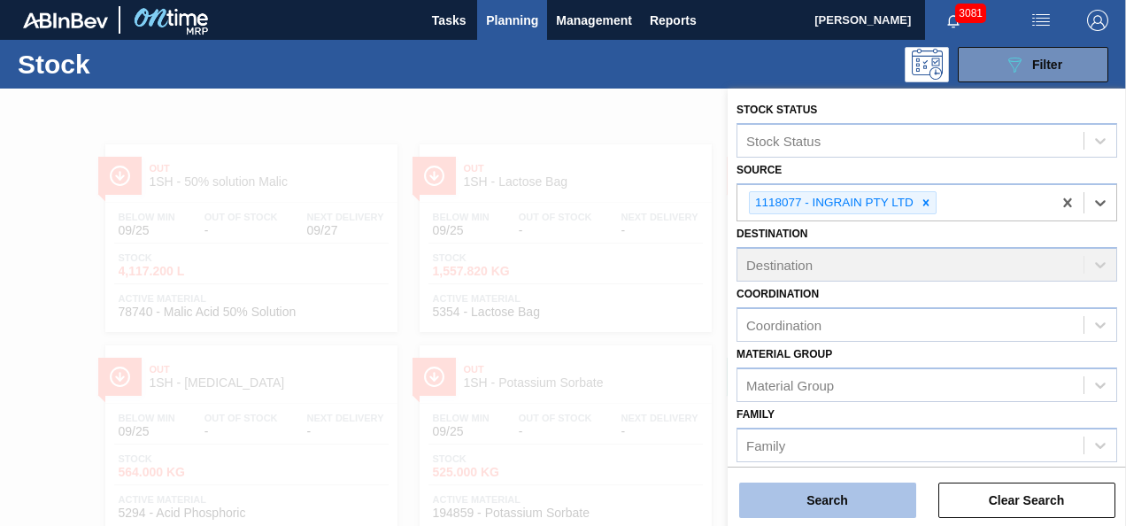
click at [859, 491] on button "Search" at bounding box center [827, 500] width 177 height 35
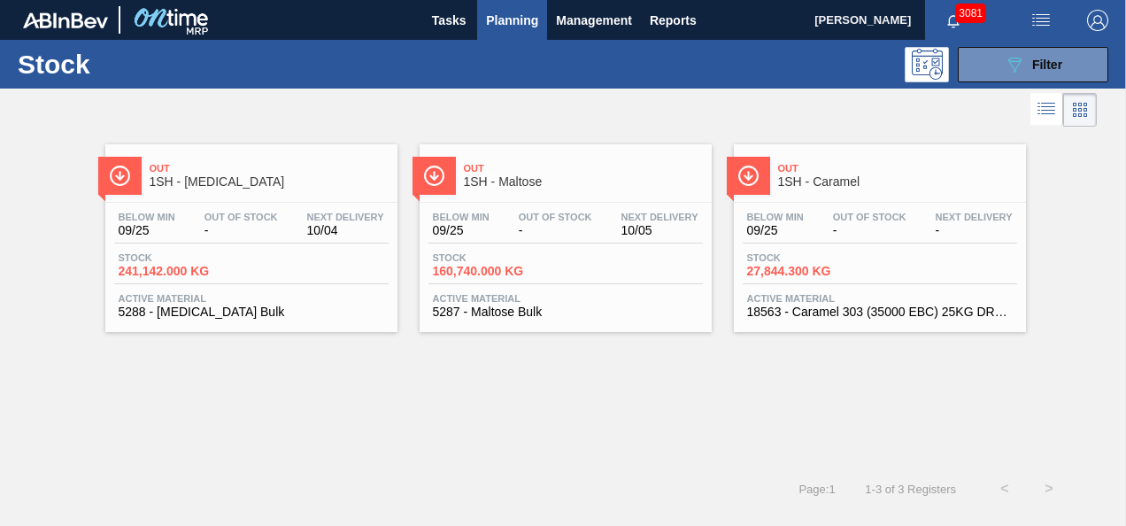
click at [340, 177] on span "1SH - [MEDICAL_DATA]" at bounding box center [269, 181] width 239 height 13
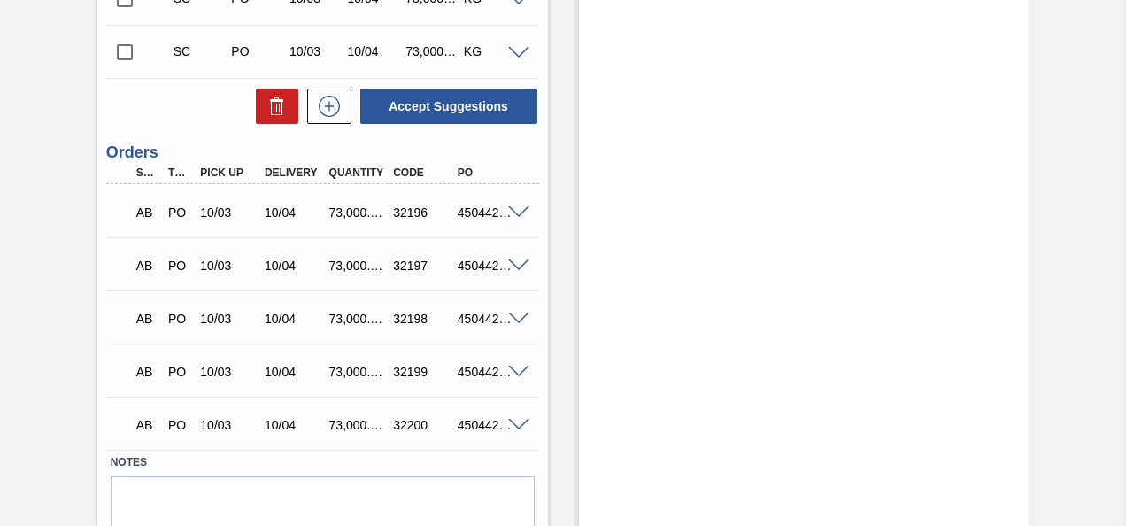
scroll to position [1301, 0]
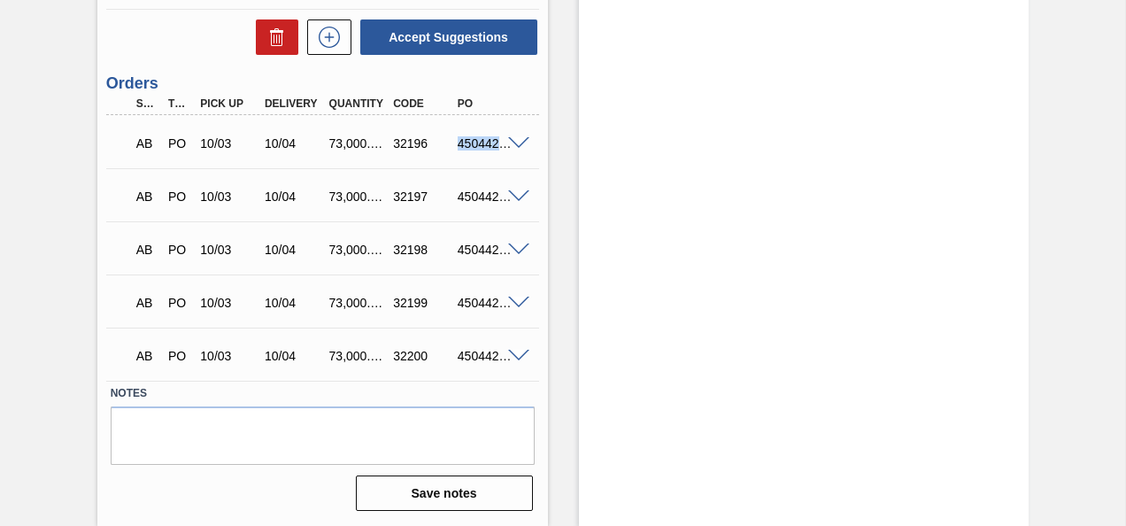
drag, startPoint x: 457, startPoint y: 141, endPoint x: 514, endPoint y: 142, distance: 57.6
click at [514, 142] on div "AB PO 10/03 10/04 73,000.000 32196 4504420468" at bounding box center [322, 142] width 433 height 44
